Goal: Task Accomplishment & Management: Complete application form

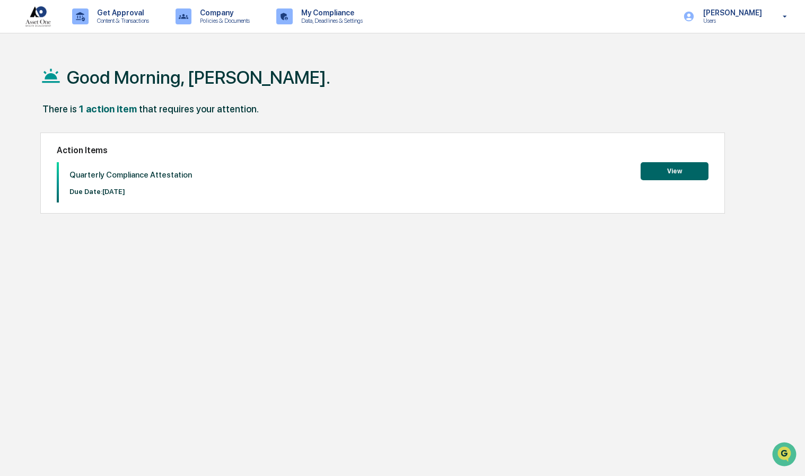
click at [664, 164] on button "View" at bounding box center [675, 171] width 68 height 18
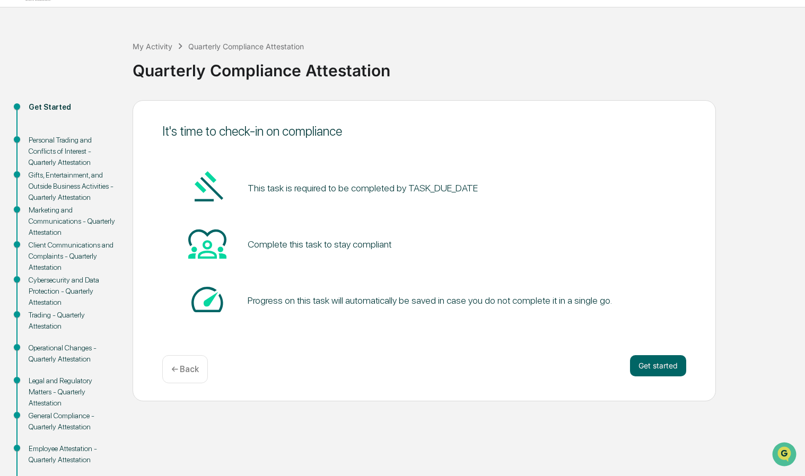
scroll to position [69, 0]
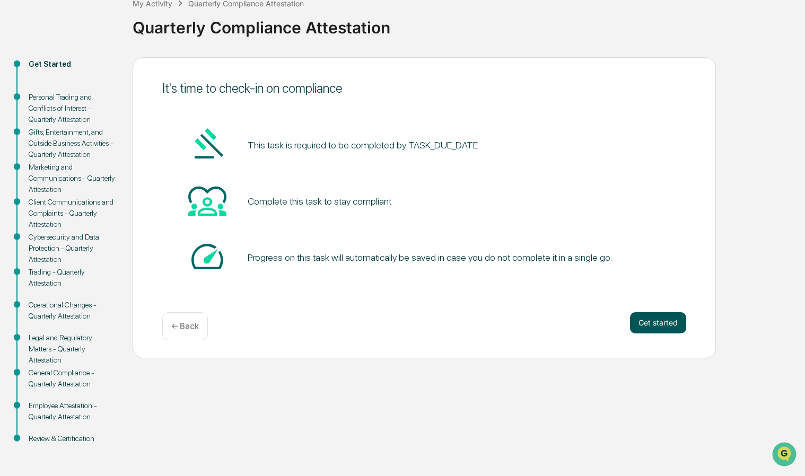
click at [663, 324] on button "Get started" at bounding box center [658, 322] width 56 height 21
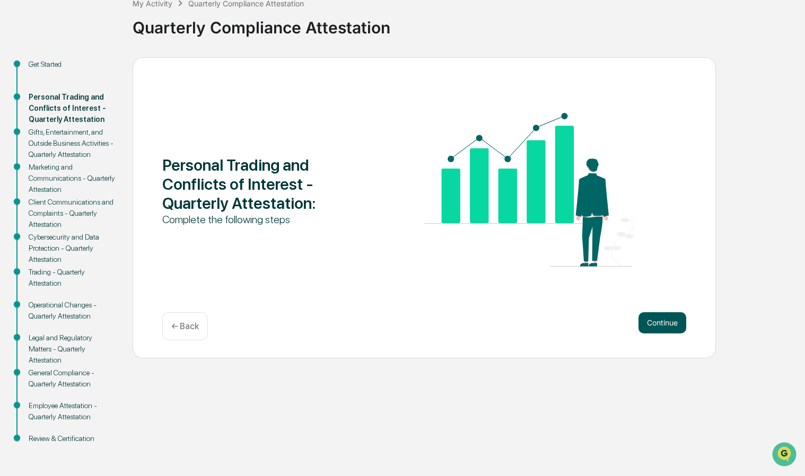
click at [645, 324] on button "Continue" at bounding box center [663, 322] width 48 height 21
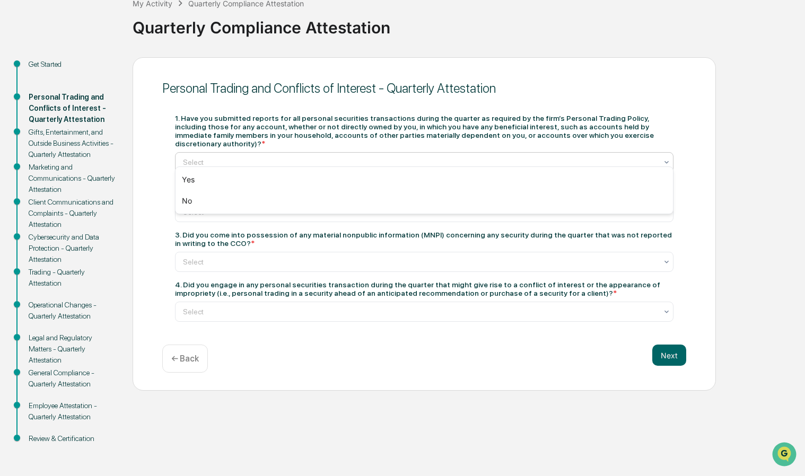
click at [189, 188] on div "Yes" at bounding box center [425, 179] width 498 height 21
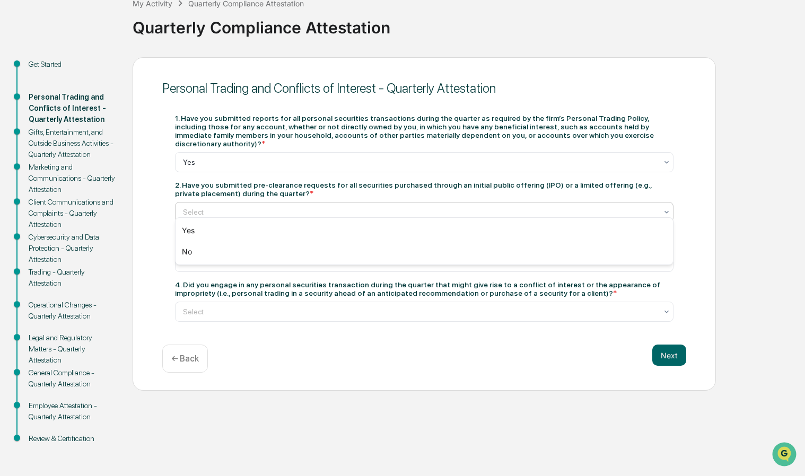
click at [183, 256] on div "No" at bounding box center [425, 251] width 498 height 21
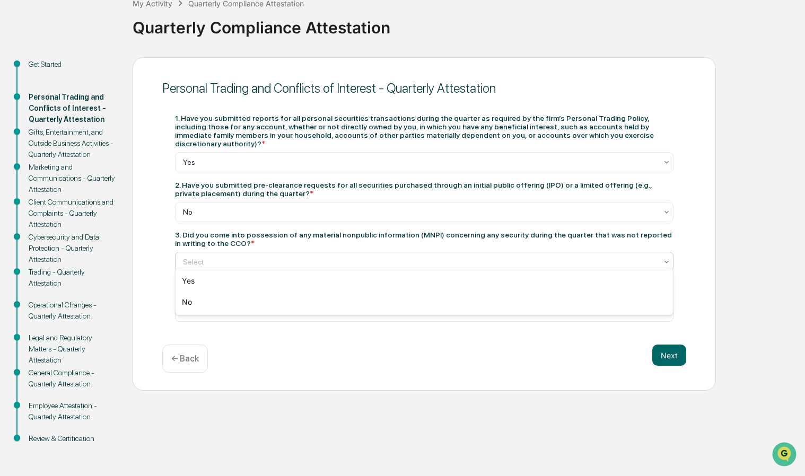
click at [186, 300] on div "No" at bounding box center [425, 302] width 498 height 21
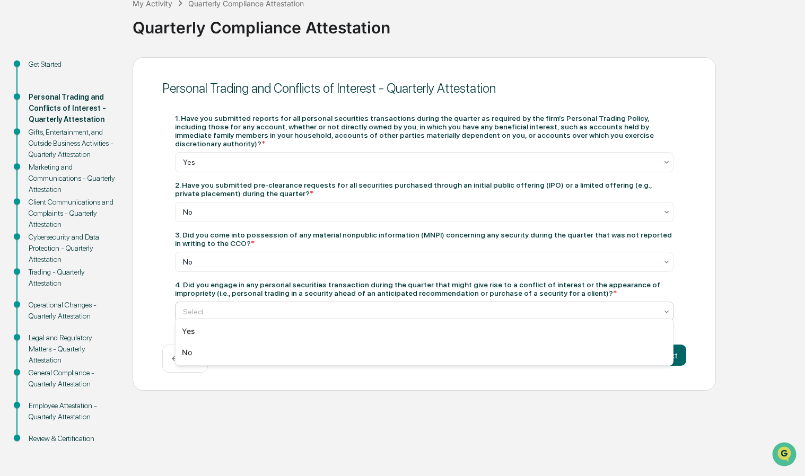
click at [188, 354] on div "No" at bounding box center [425, 352] width 498 height 21
click at [668, 357] on button "Next" at bounding box center [669, 355] width 34 height 21
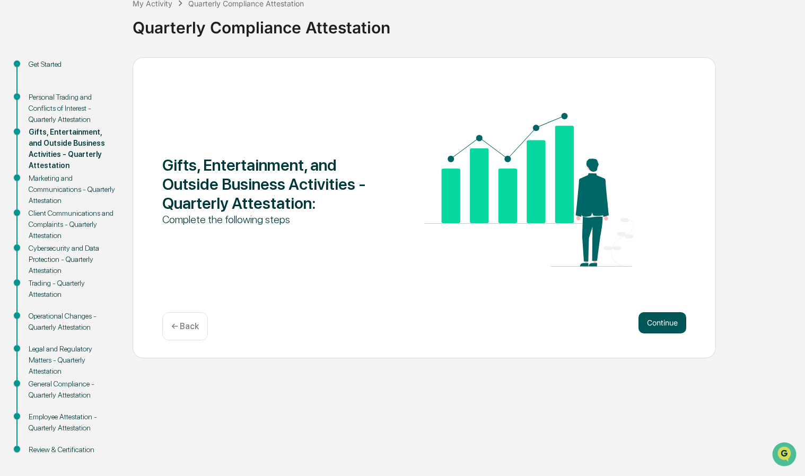
click at [659, 326] on button "Continue" at bounding box center [663, 322] width 48 height 21
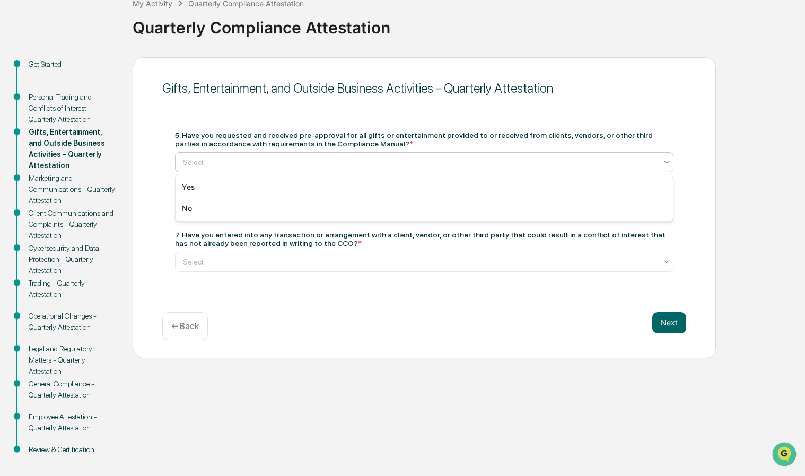
click at [196, 190] on div "Yes" at bounding box center [425, 187] width 498 height 21
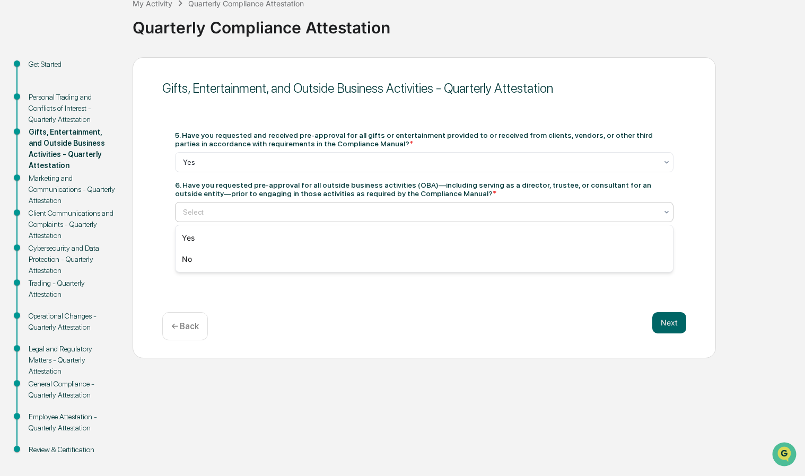
click at [193, 241] on div "Yes" at bounding box center [425, 238] width 498 height 21
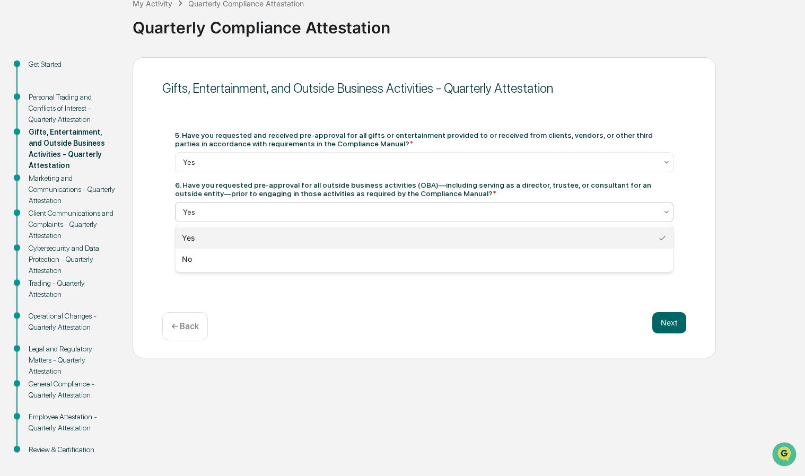
click at [596, 338] on div "Next ← Back" at bounding box center [424, 326] width 524 height 28
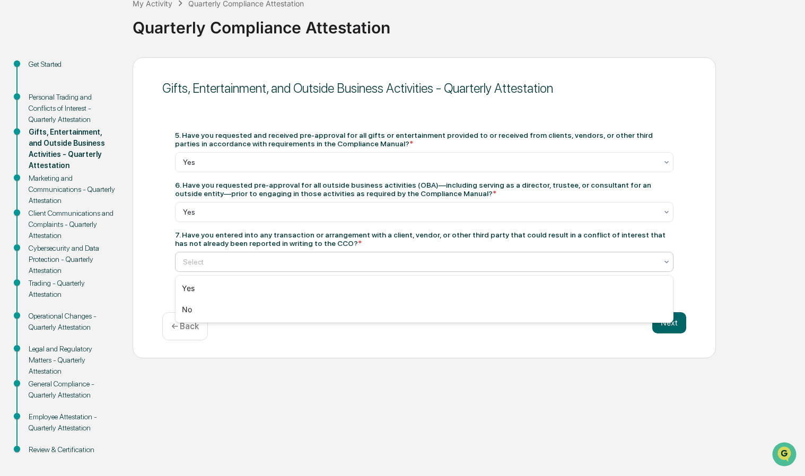
click at [184, 291] on div "Yes" at bounding box center [425, 288] width 498 height 21
click at [668, 329] on button "Next" at bounding box center [669, 322] width 34 height 21
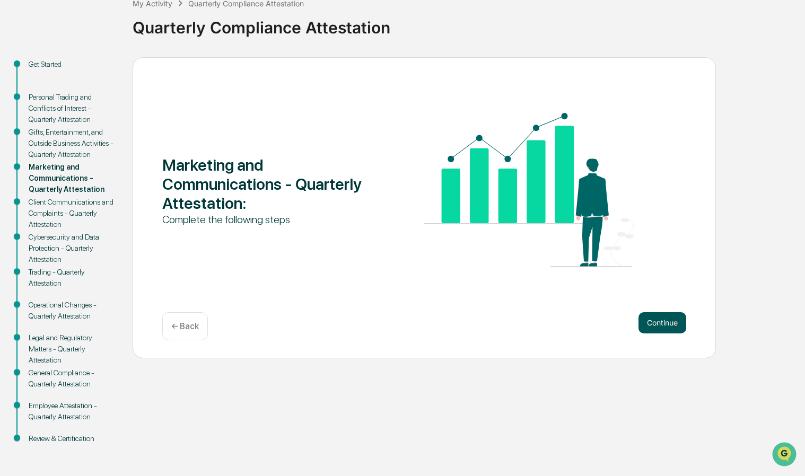
click at [666, 325] on button "Continue" at bounding box center [663, 322] width 48 height 21
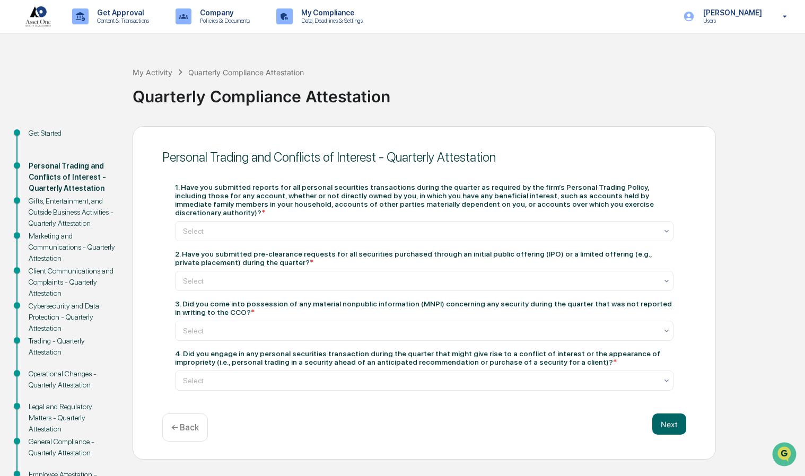
scroll to position [69, 0]
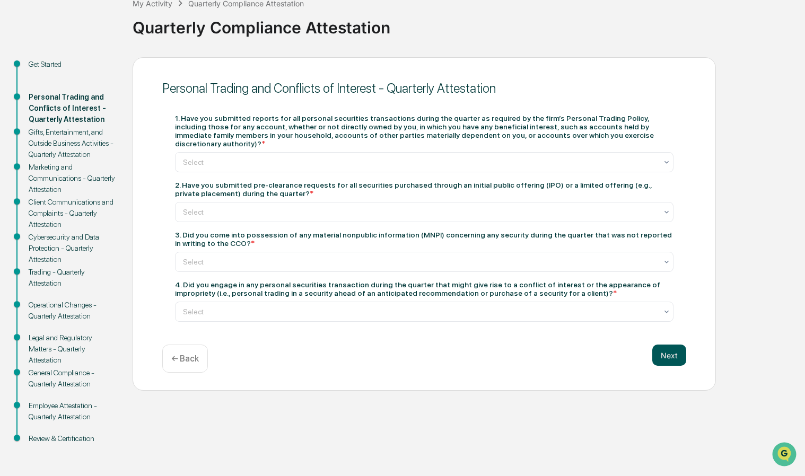
click at [669, 353] on button "Next" at bounding box center [669, 355] width 34 height 21
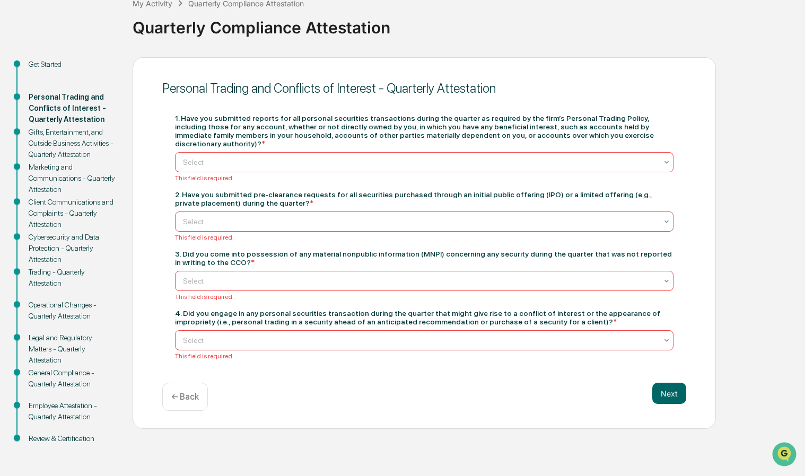
click at [666, 357] on div "1. Have you submitted reports for all personal securities transactions during t…" at bounding box center [424, 237] width 524 height 272
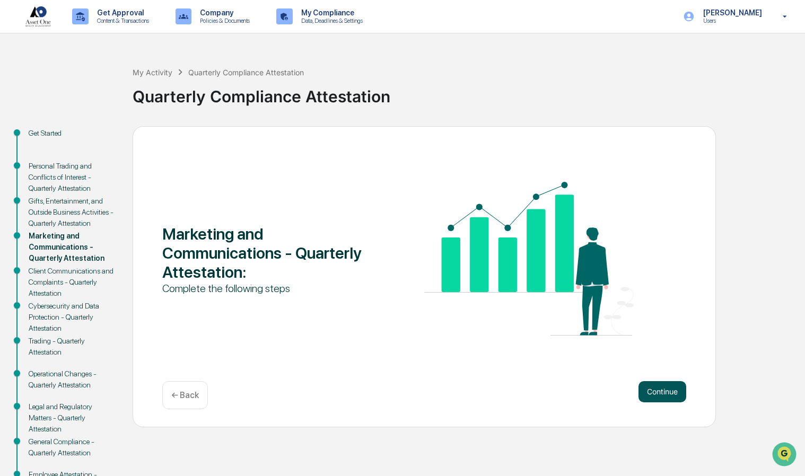
click at [663, 393] on button "Continue" at bounding box center [663, 391] width 48 height 21
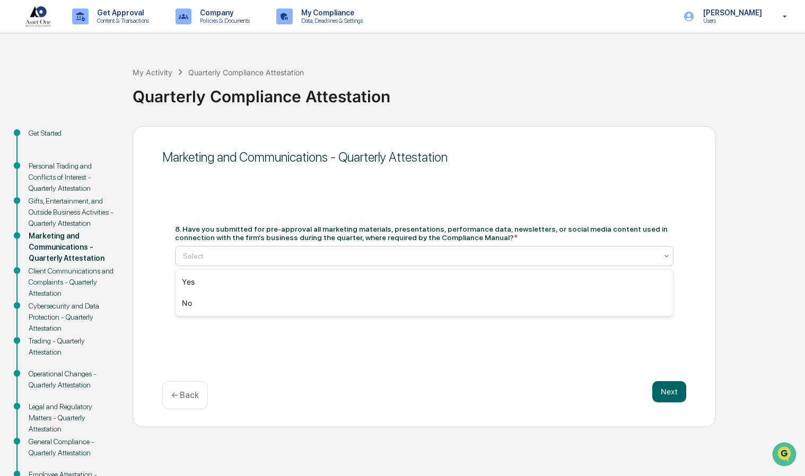
click at [188, 282] on div "Yes" at bounding box center [425, 282] width 498 height 21
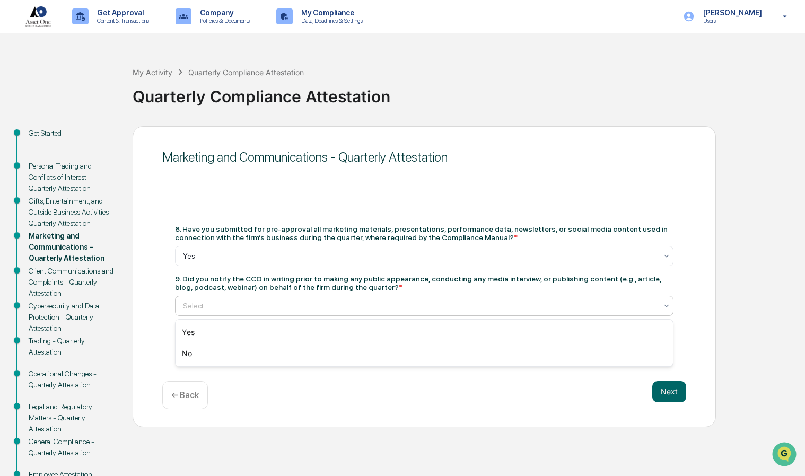
click at [185, 333] on div "Yes" at bounding box center [425, 332] width 498 height 21
click at [668, 395] on button "Next" at bounding box center [669, 391] width 34 height 21
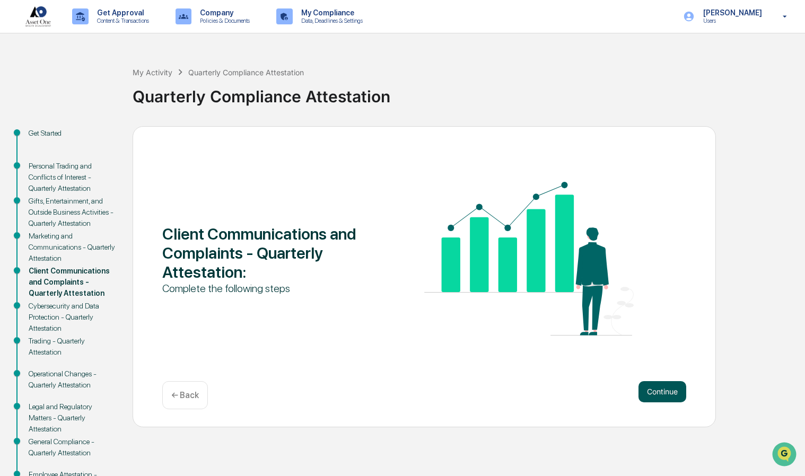
click at [661, 396] on button "Continue" at bounding box center [663, 391] width 48 height 21
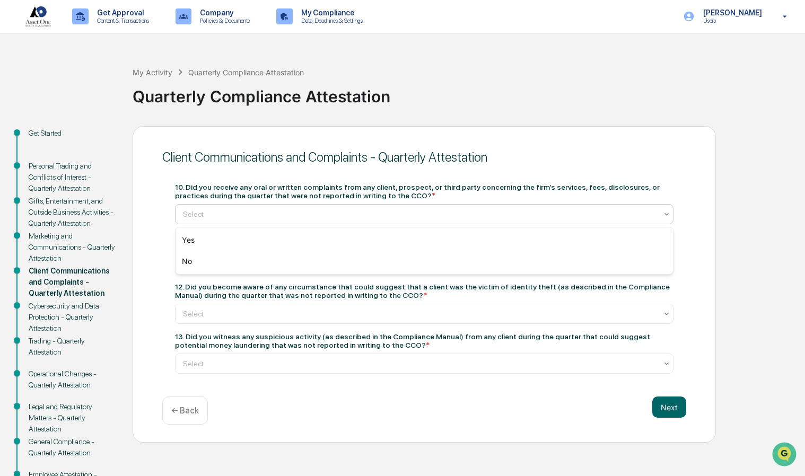
click at [184, 258] on div "No" at bounding box center [425, 261] width 498 height 21
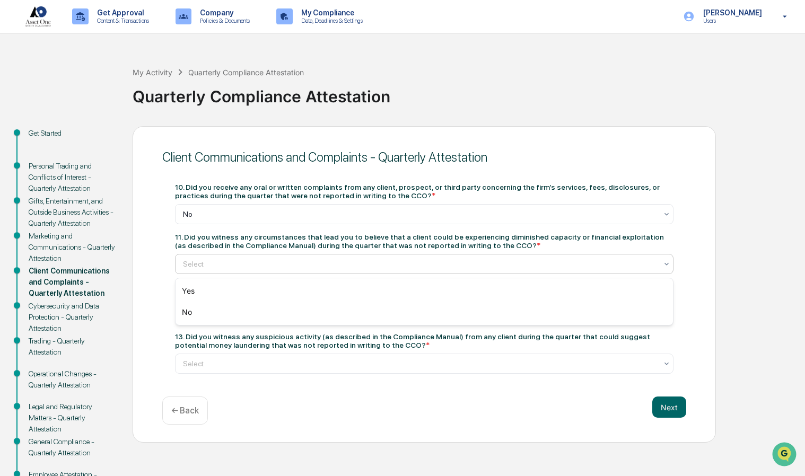
click at [183, 316] on div "No" at bounding box center [425, 312] width 498 height 21
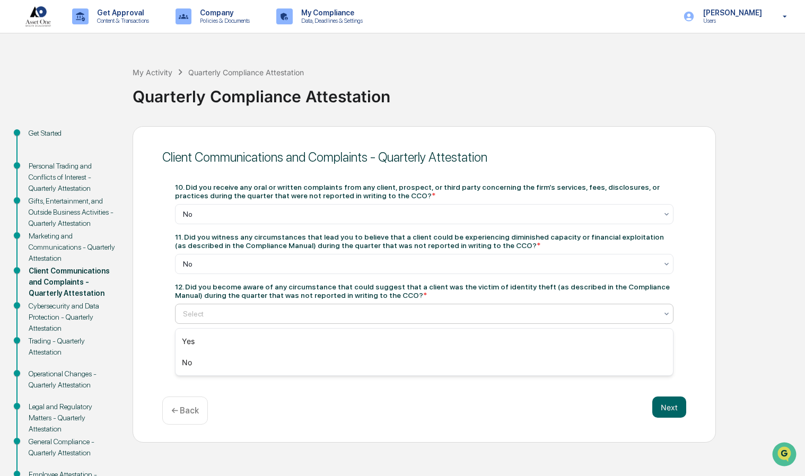
click at [182, 367] on div "No" at bounding box center [425, 362] width 498 height 21
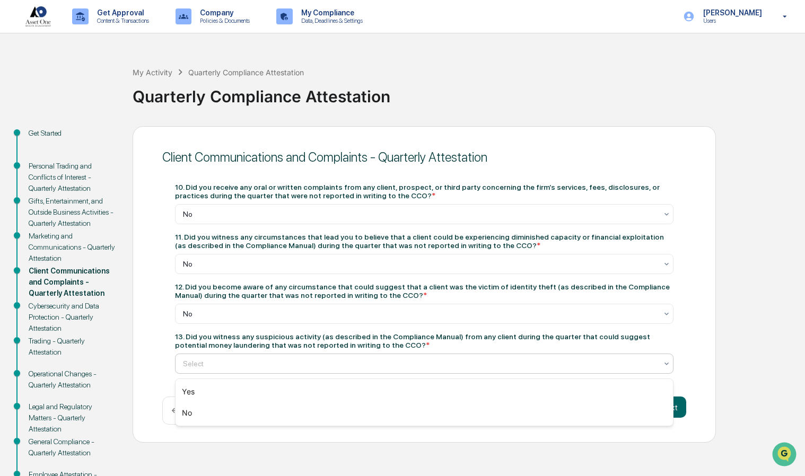
click at [181, 420] on div "No" at bounding box center [425, 413] width 498 height 21
click at [673, 418] on button "Next" at bounding box center [669, 407] width 34 height 21
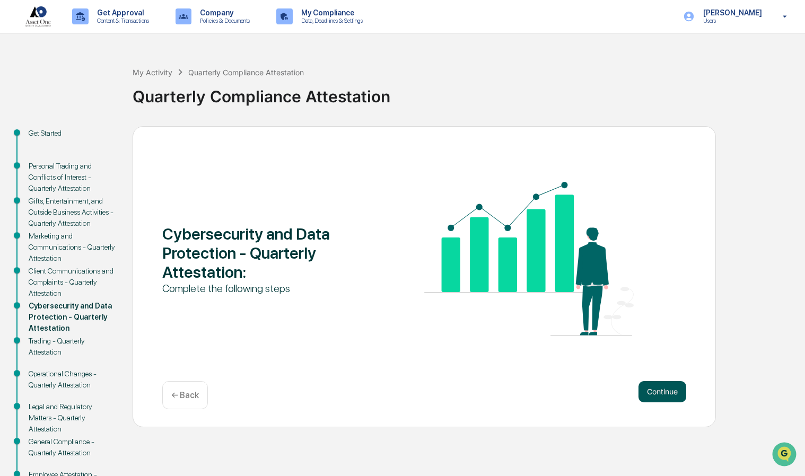
click at [661, 392] on button "Continue" at bounding box center [663, 391] width 48 height 21
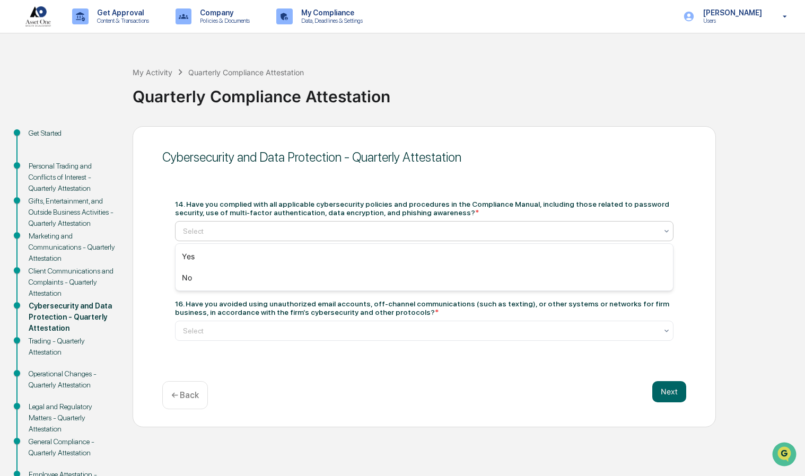
click at [181, 260] on div "Yes" at bounding box center [425, 256] width 498 height 21
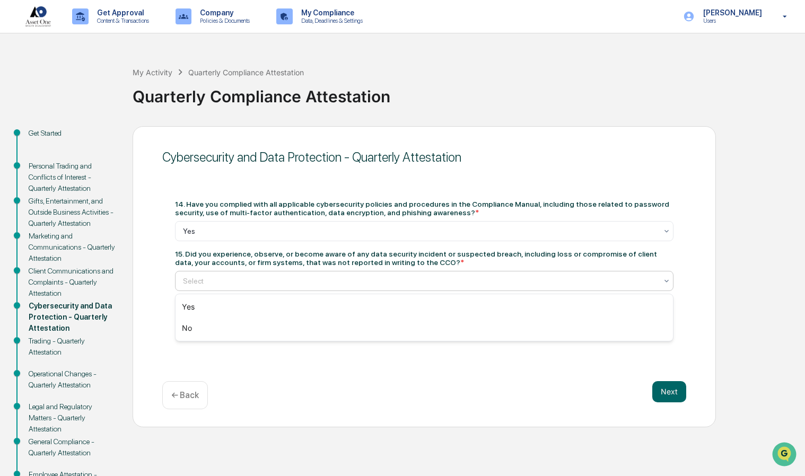
click at [183, 333] on div "No" at bounding box center [425, 328] width 498 height 21
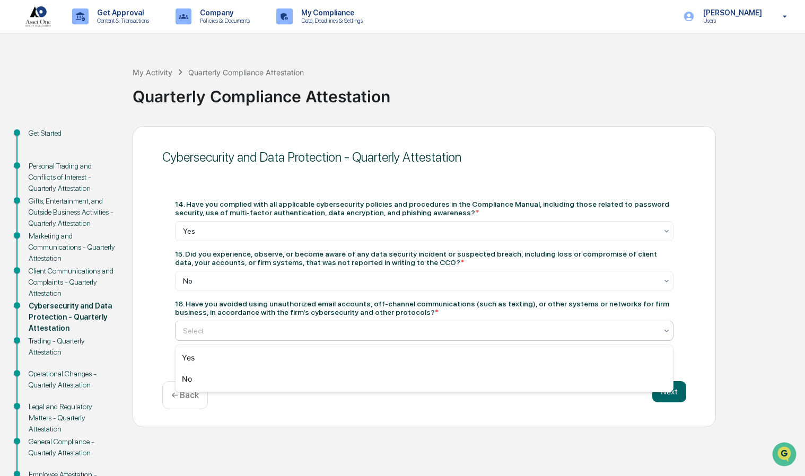
click at [184, 360] on div "Yes" at bounding box center [425, 357] width 498 height 21
click at [668, 396] on button "Next" at bounding box center [669, 391] width 34 height 21
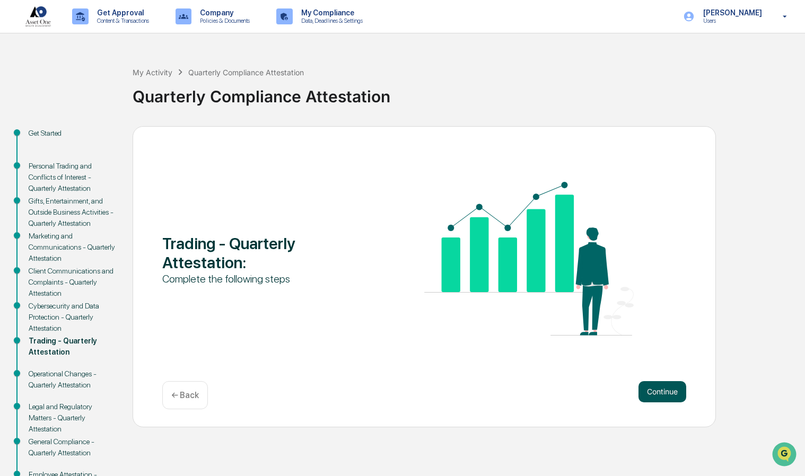
click at [662, 394] on button "Continue" at bounding box center [663, 391] width 48 height 21
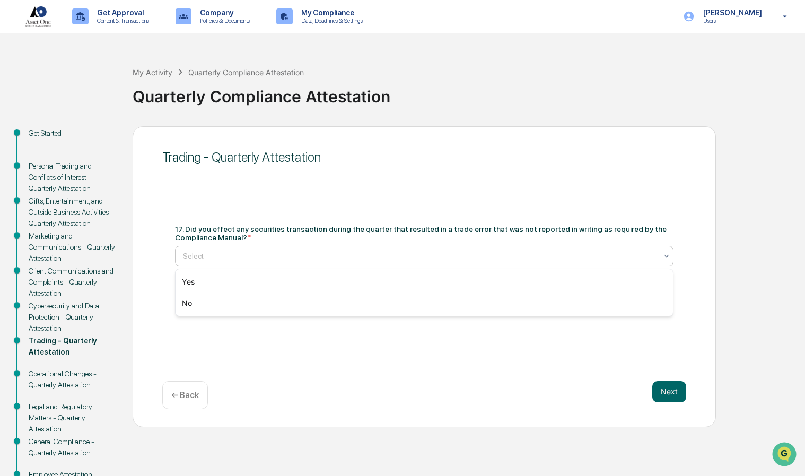
click at [188, 304] on div "No" at bounding box center [425, 303] width 498 height 21
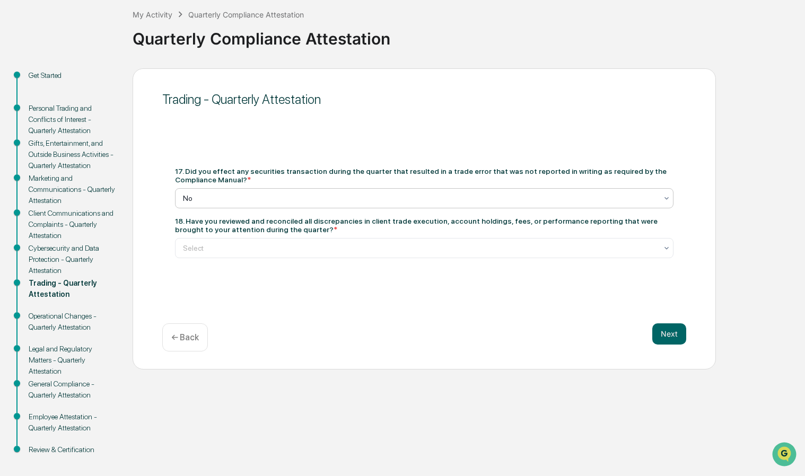
scroll to position [69, 0]
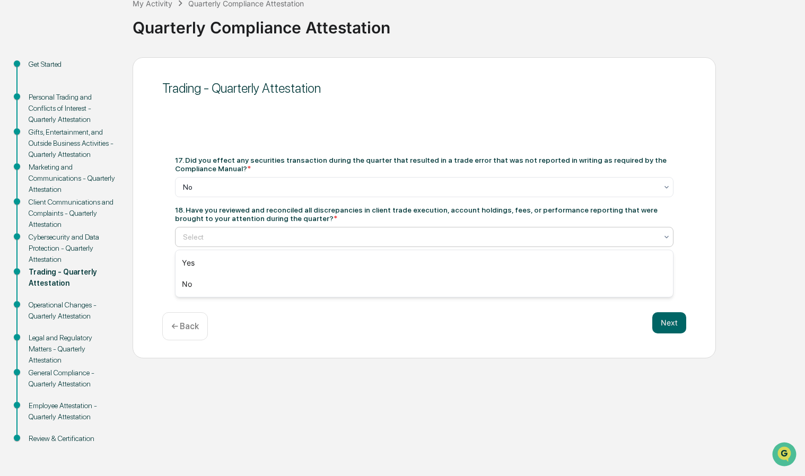
click at [189, 263] on div "Yes" at bounding box center [425, 262] width 498 height 21
click at [667, 333] on button "Next" at bounding box center [669, 322] width 34 height 21
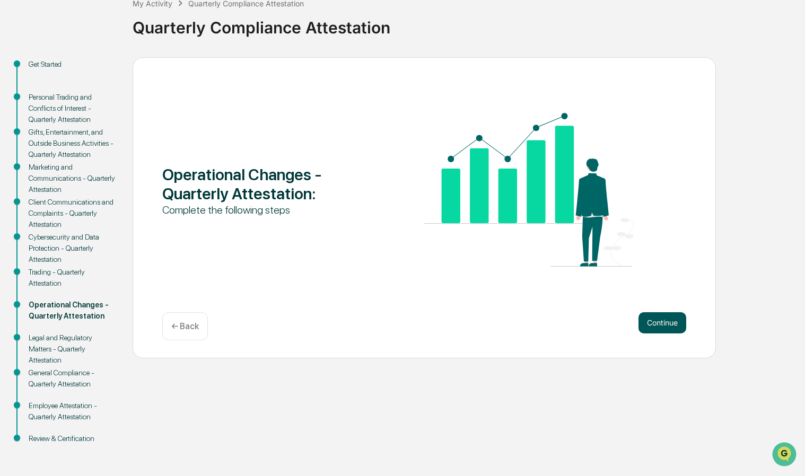
click at [659, 320] on button "Continue" at bounding box center [663, 322] width 48 height 21
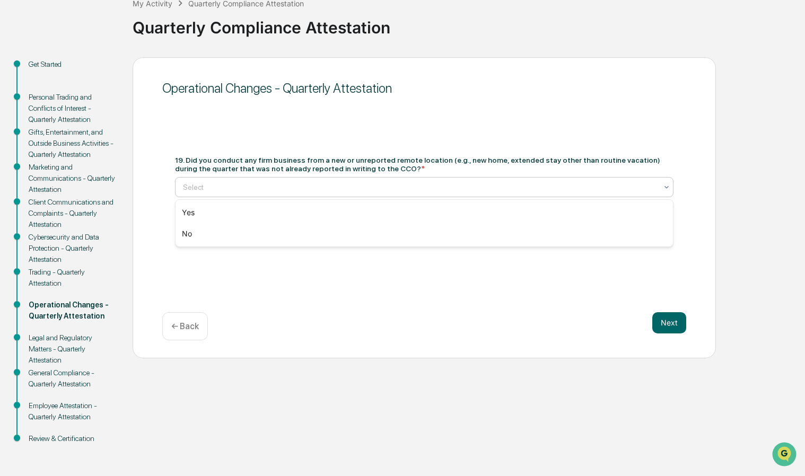
click at [183, 239] on div "No" at bounding box center [425, 233] width 498 height 21
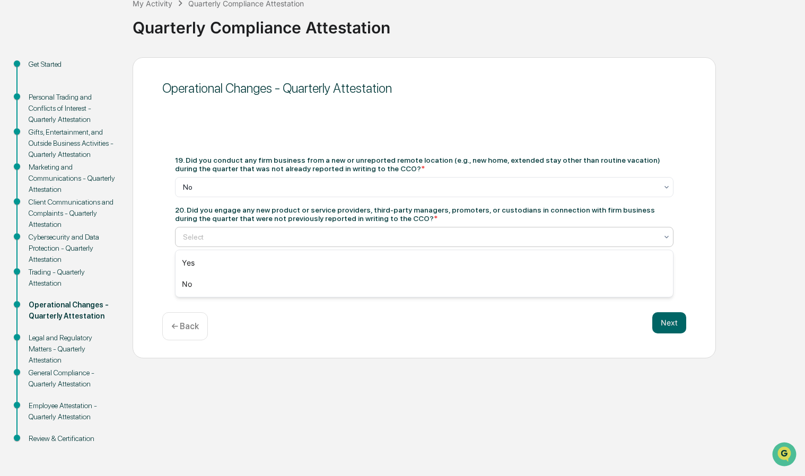
click at [184, 291] on div "No" at bounding box center [425, 284] width 498 height 21
click at [668, 325] on button "Next" at bounding box center [669, 322] width 34 height 21
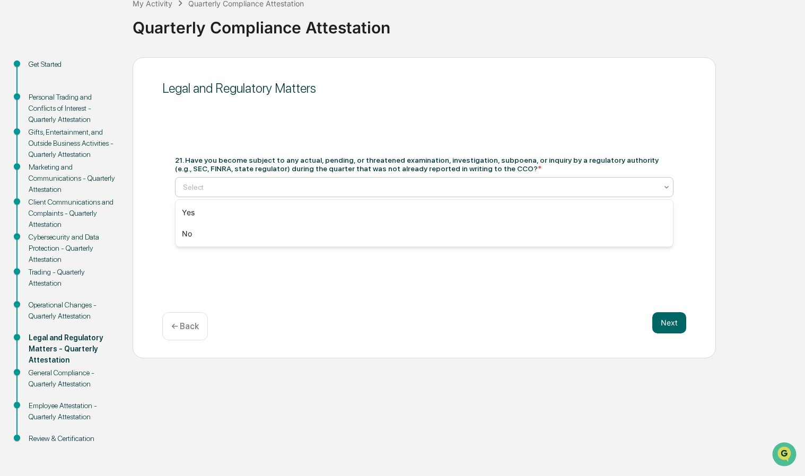
click at [183, 238] on div "No" at bounding box center [425, 233] width 498 height 21
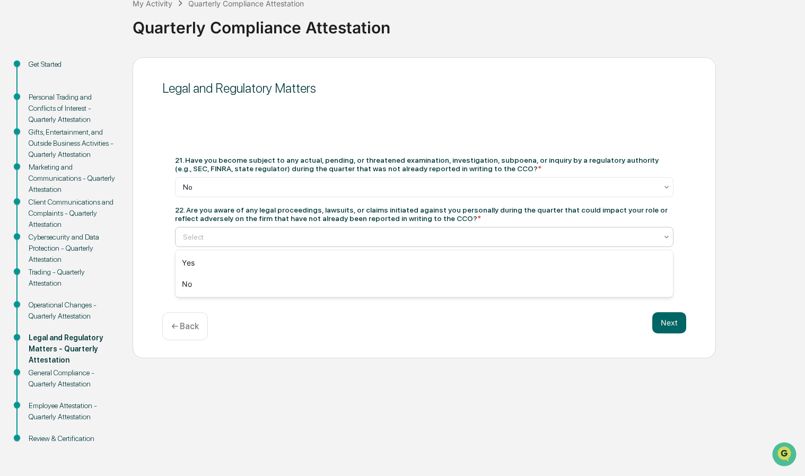
click at [189, 285] on div "No" at bounding box center [425, 284] width 498 height 21
click at [665, 325] on button "Next" at bounding box center [669, 322] width 34 height 21
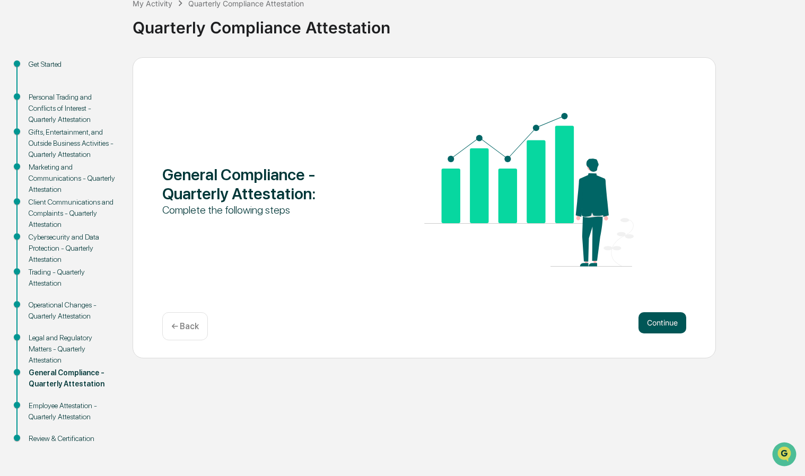
click at [658, 324] on button "Continue" at bounding box center [663, 322] width 48 height 21
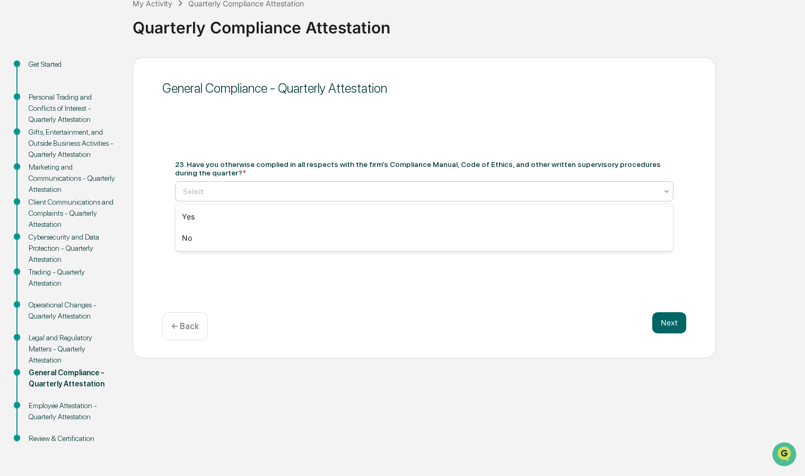
click at [191, 226] on div "Yes" at bounding box center [425, 216] width 498 height 21
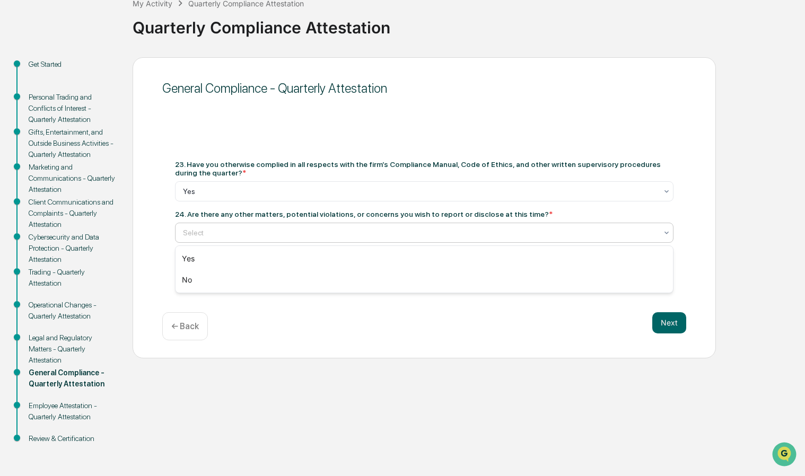
click at [187, 285] on div "No" at bounding box center [425, 279] width 498 height 21
click at [665, 329] on button "Next" at bounding box center [669, 322] width 34 height 21
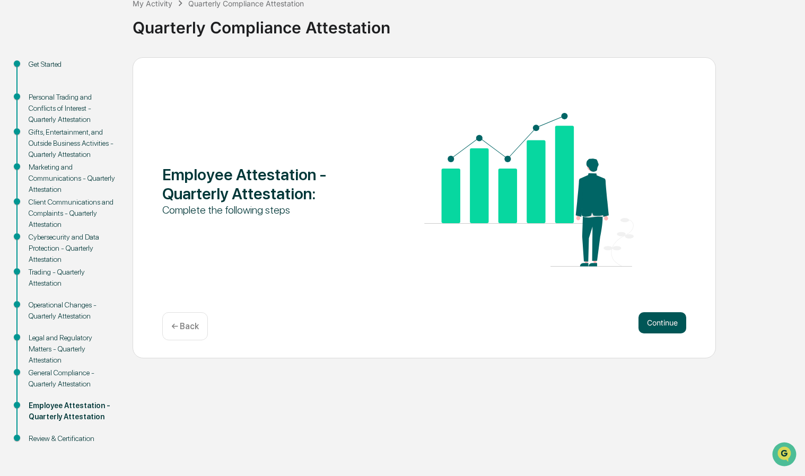
click at [658, 325] on button "Continue" at bounding box center [663, 322] width 48 height 21
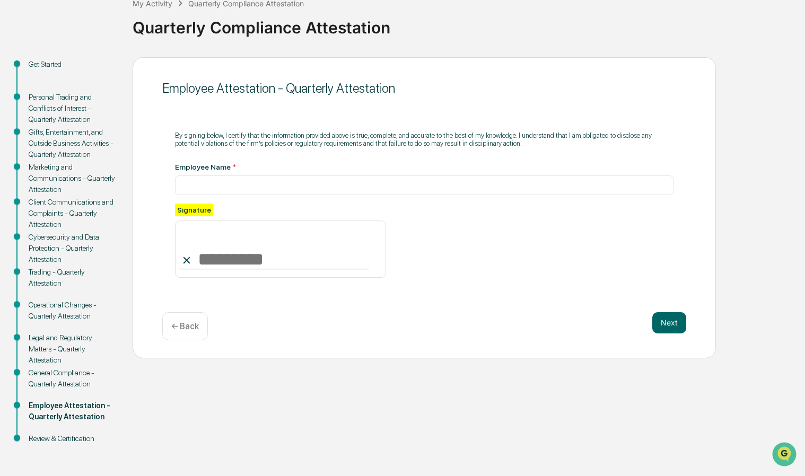
click at [220, 255] on input at bounding box center [280, 249] width 211 height 57
type input "**********"
click at [197, 188] on input at bounding box center [424, 186] width 499 height 20
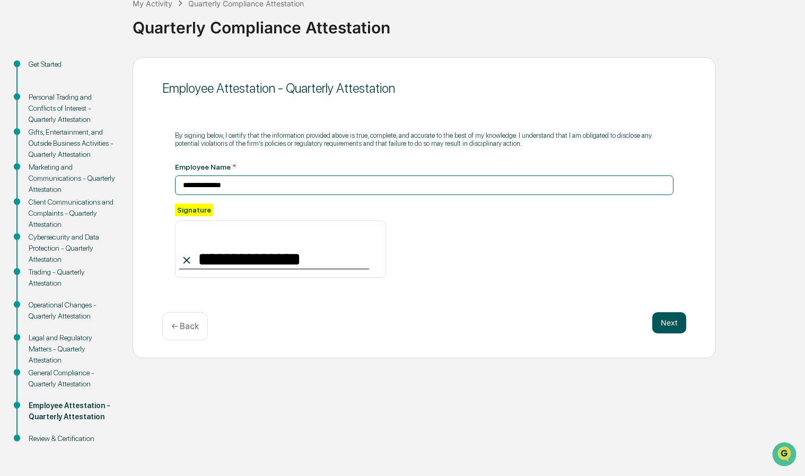
type input "**********"
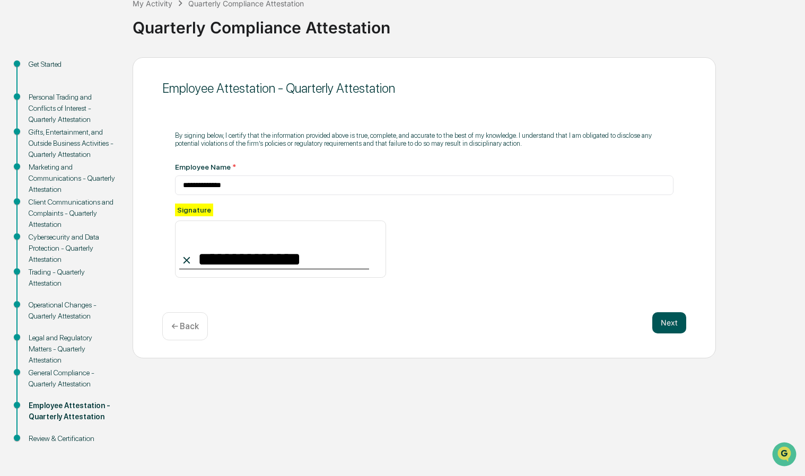
click at [668, 325] on button "Next" at bounding box center [669, 322] width 34 height 21
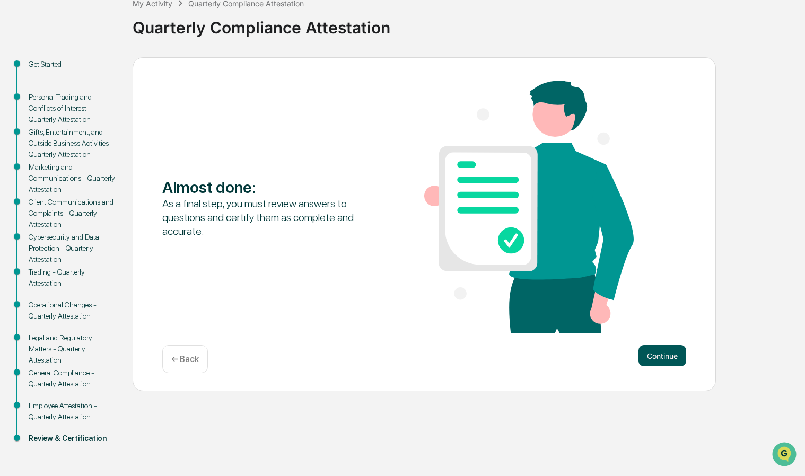
click at [657, 353] on button "Continue" at bounding box center [663, 355] width 48 height 21
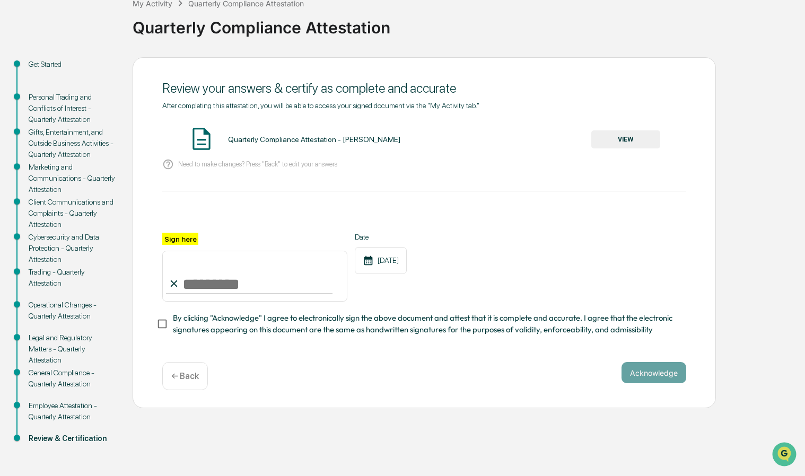
click at [633, 137] on button "VIEW" at bounding box center [625, 139] width 69 height 18
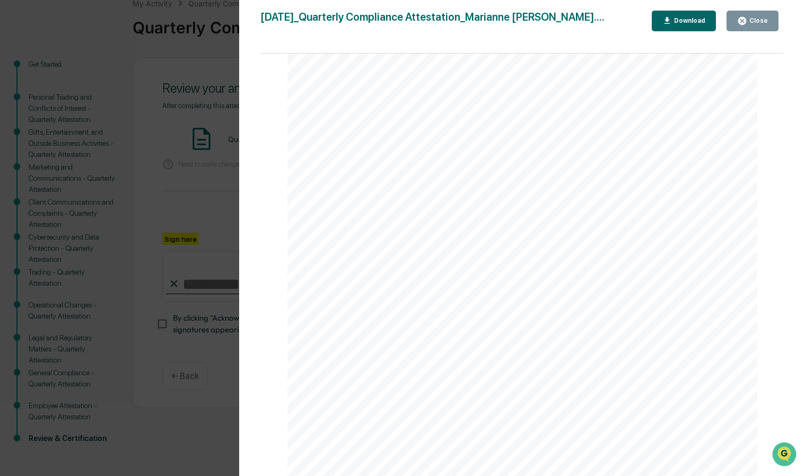
scroll to position [2368, 0]
click at [761, 29] on button "Close" at bounding box center [753, 21] width 52 height 21
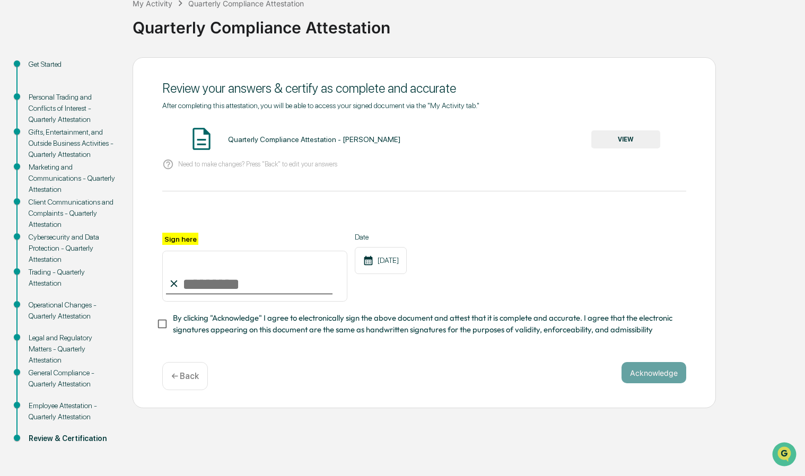
click at [623, 143] on button "VIEW" at bounding box center [625, 139] width 69 height 18
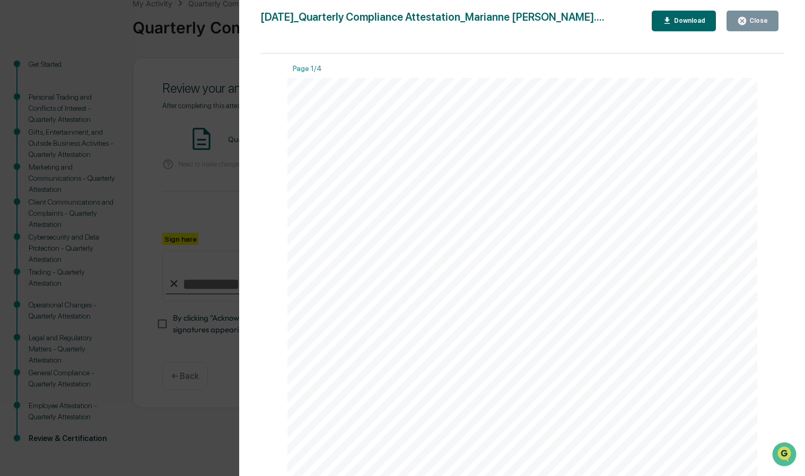
click at [687, 21] on div "Download" at bounding box center [688, 20] width 33 height 7
click at [621, 124] on div "[DATE] Asset One Wealth Management Quarterly Compliance Attestation - [PERSON_N…" at bounding box center [522, 410] width 470 height 665
